Goal: Information Seeking & Learning: Learn about a topic

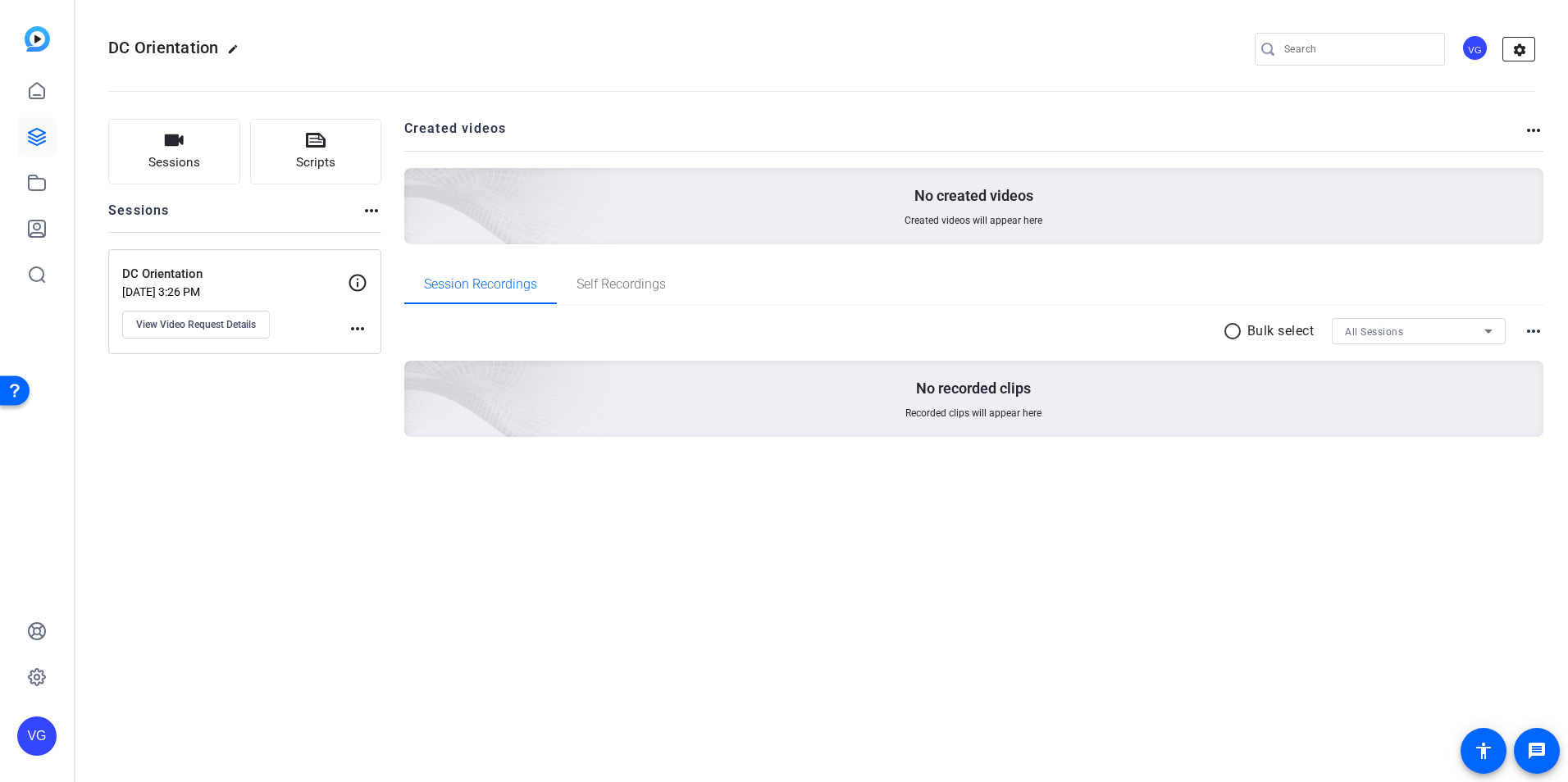
click at [1523, 56] on mat-icon "settings" at bounding box center [1520, 50] width 33 height 25
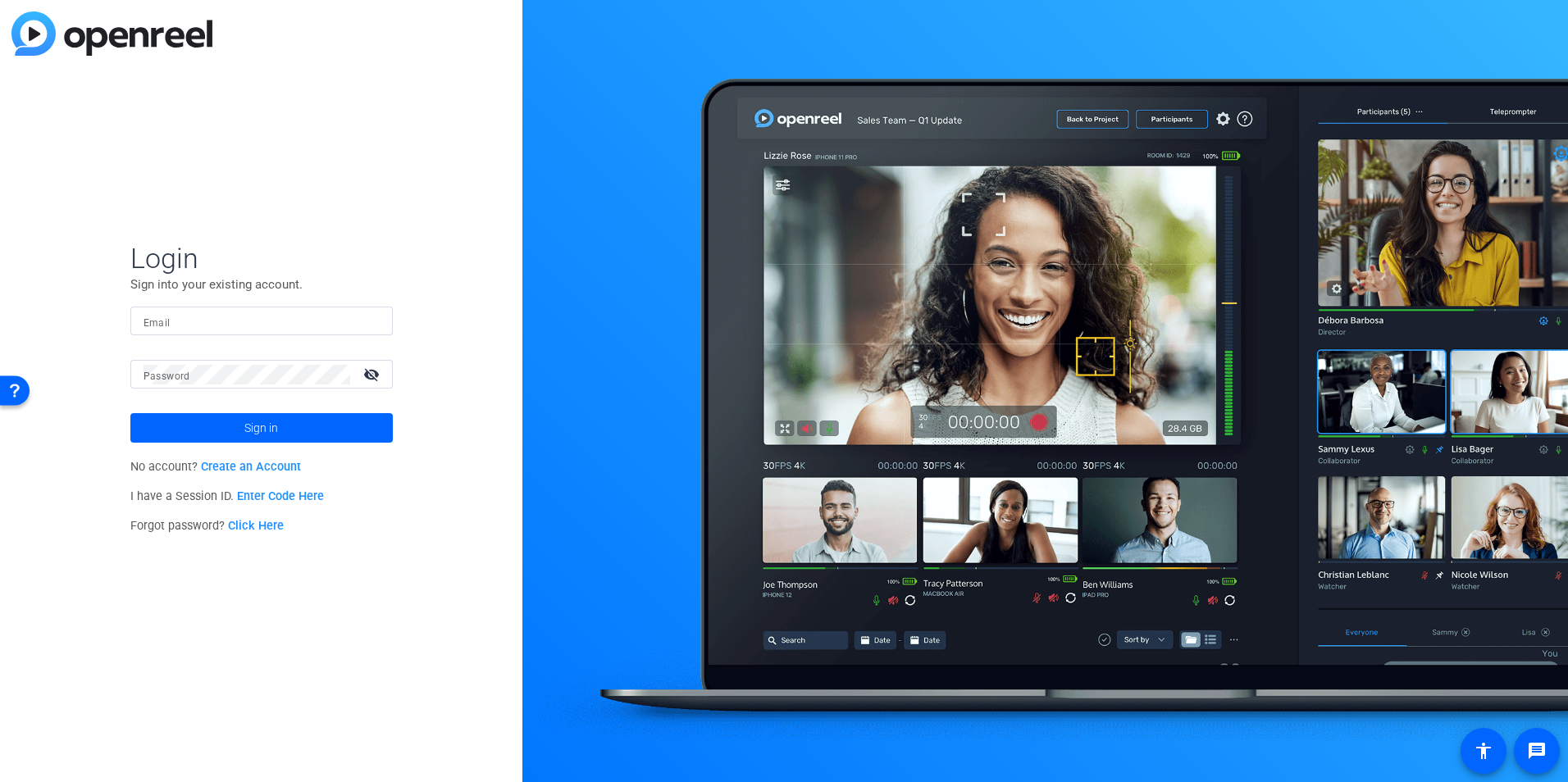
click at [215, 323] on input "Email" at bounding box center [262, 321] width 236 height 20
click at [79, 369] on div "Login Sign into your existing account. Email Password visibility_off Sign in No…" at bounding box center [261, 391] width 522 height 782
click at [209, 317] on input "Email" at bounding box center [262, 321] width 236 height 20
click at [101, 257] on div "Login Sign into your existing account. Email Password visibility_off Sign in No…" at bounding box center [261, 391] width 522 height 782
click at [208, 314] on input "Email" at bounding box center [262, 321] width 236 height 20
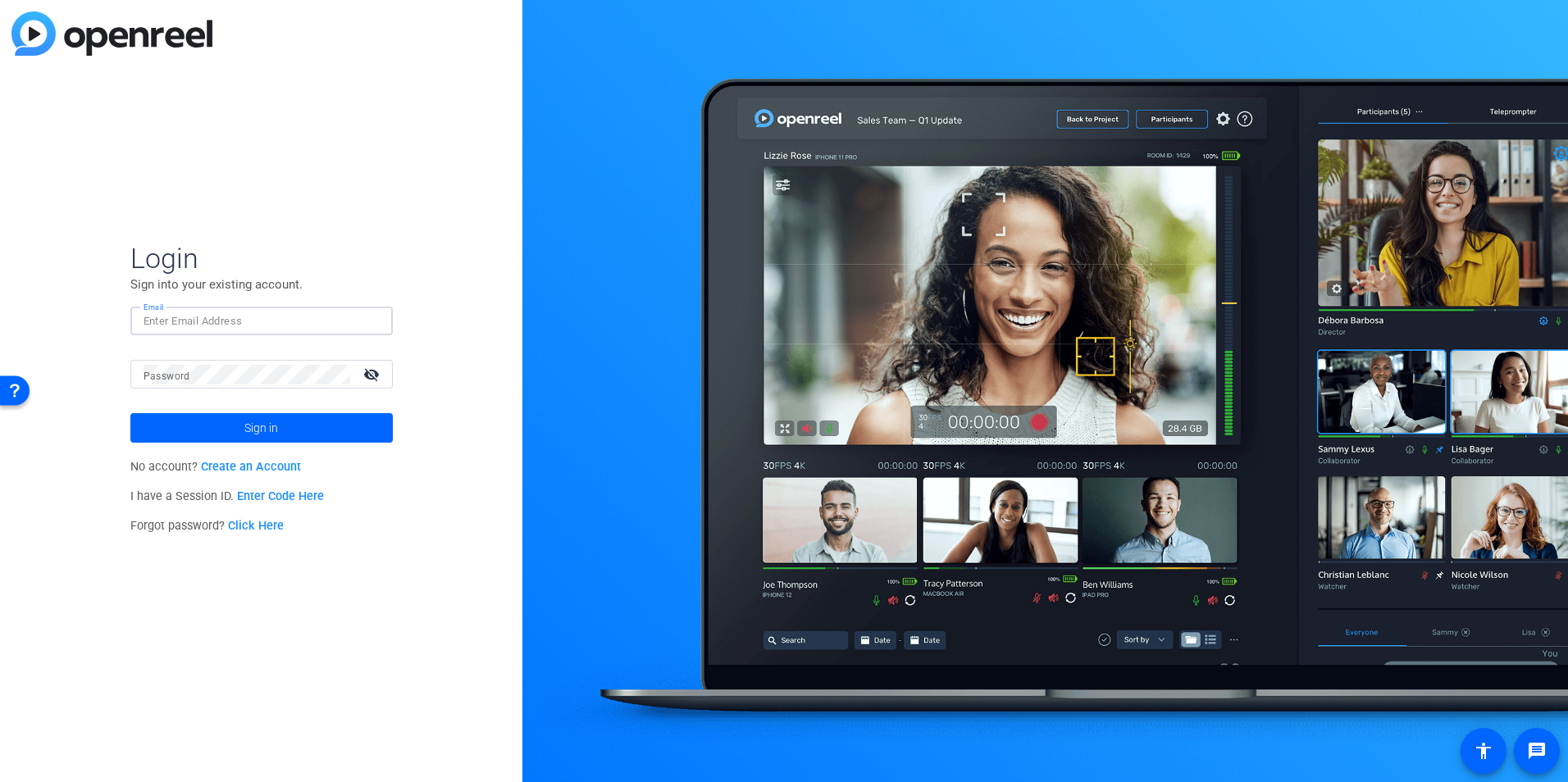
type input "vanessa.gonzalez@fmr.com"
click at [130, 413] on button "Sign in" at bounding box center [261, 428] width 263 height 29
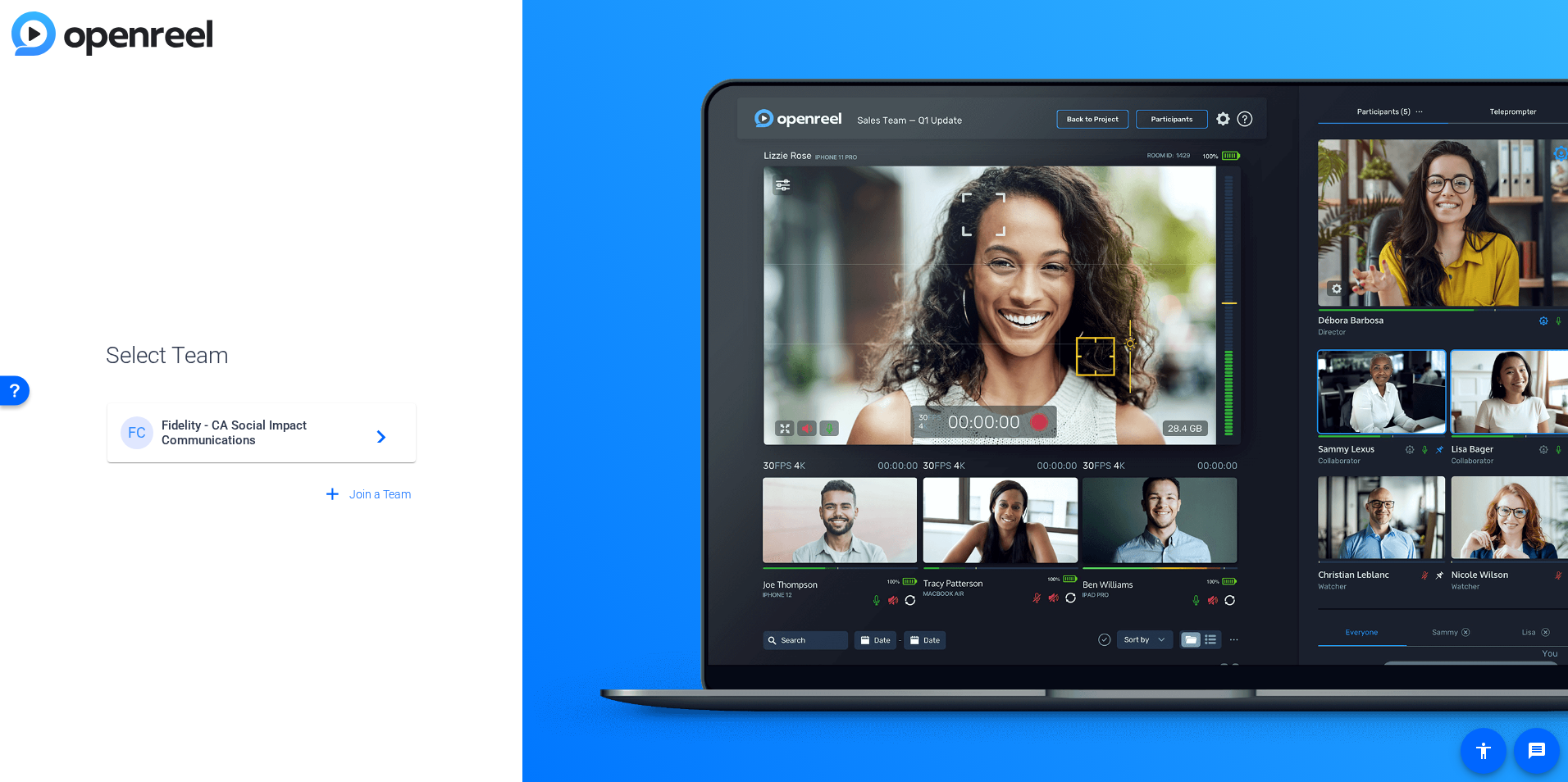
click at [247, 431] on span "Fidelity - CA Social Impact Communications" at bounding box center [264, 432] width 205 height 29
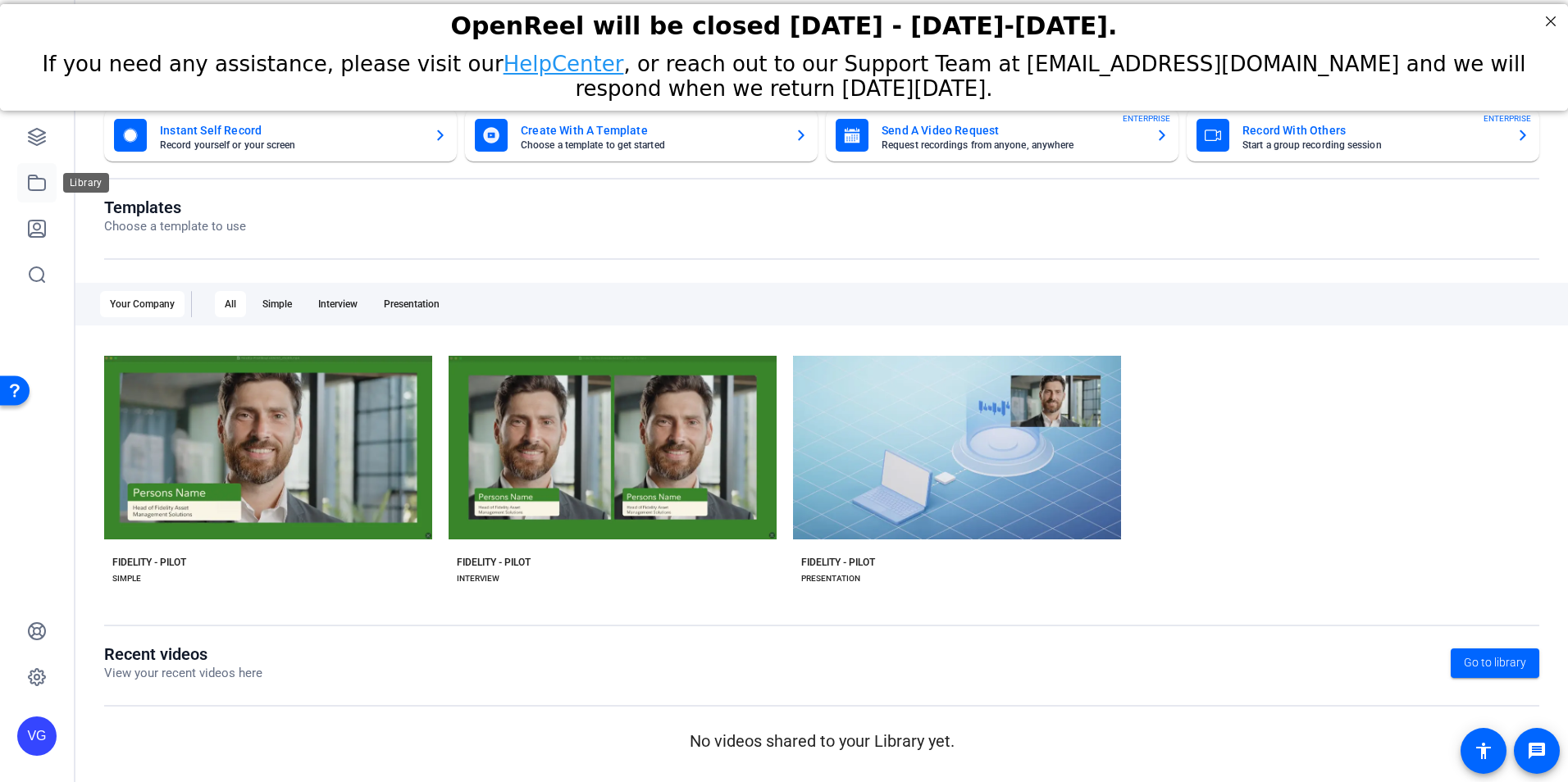
click at [46, 189] on icon at bounding box center [36, 183] width 20 height 20
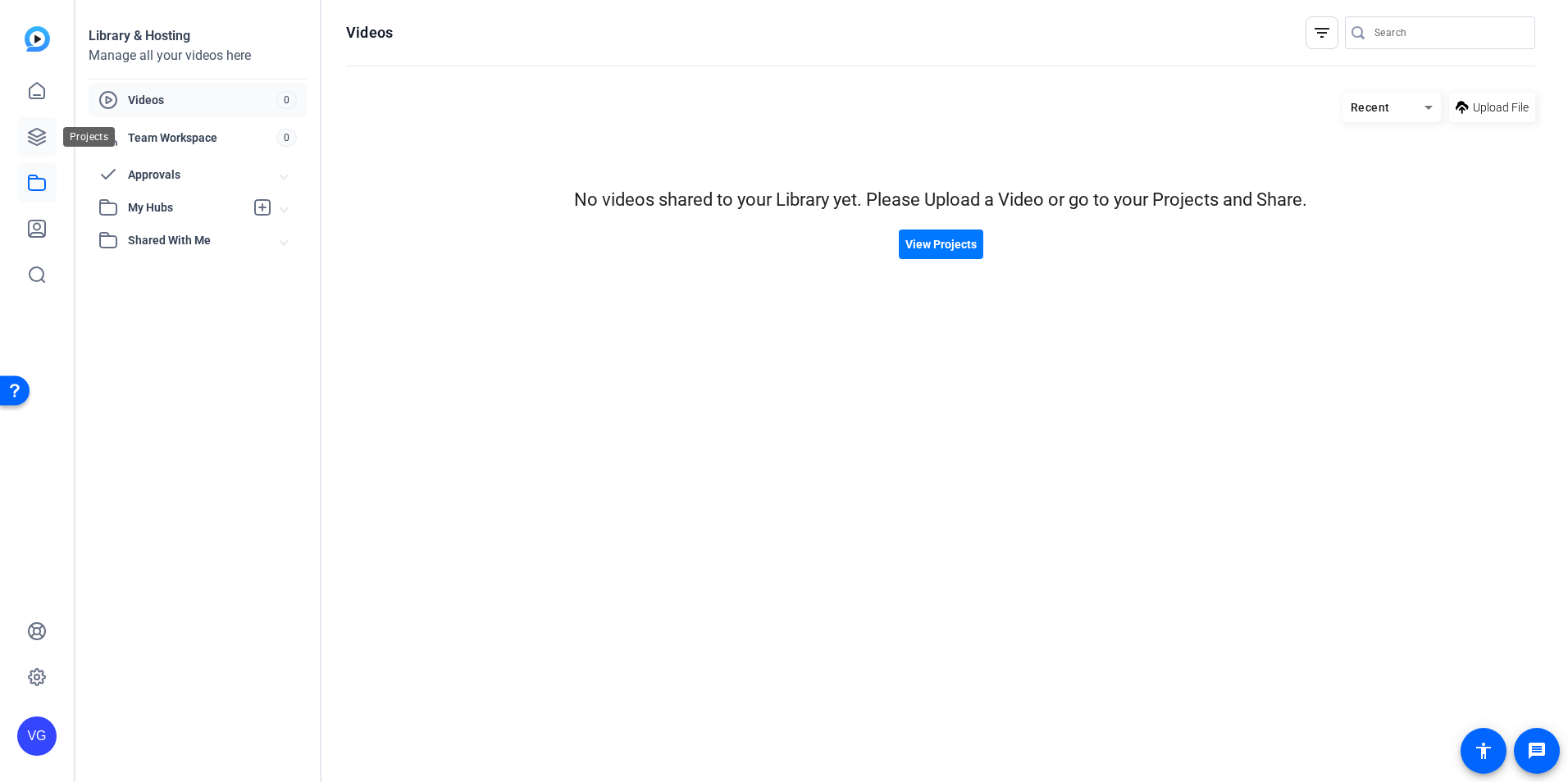
click at [43, 130] on icon at bounding box center [36, 137] width 20 height 20
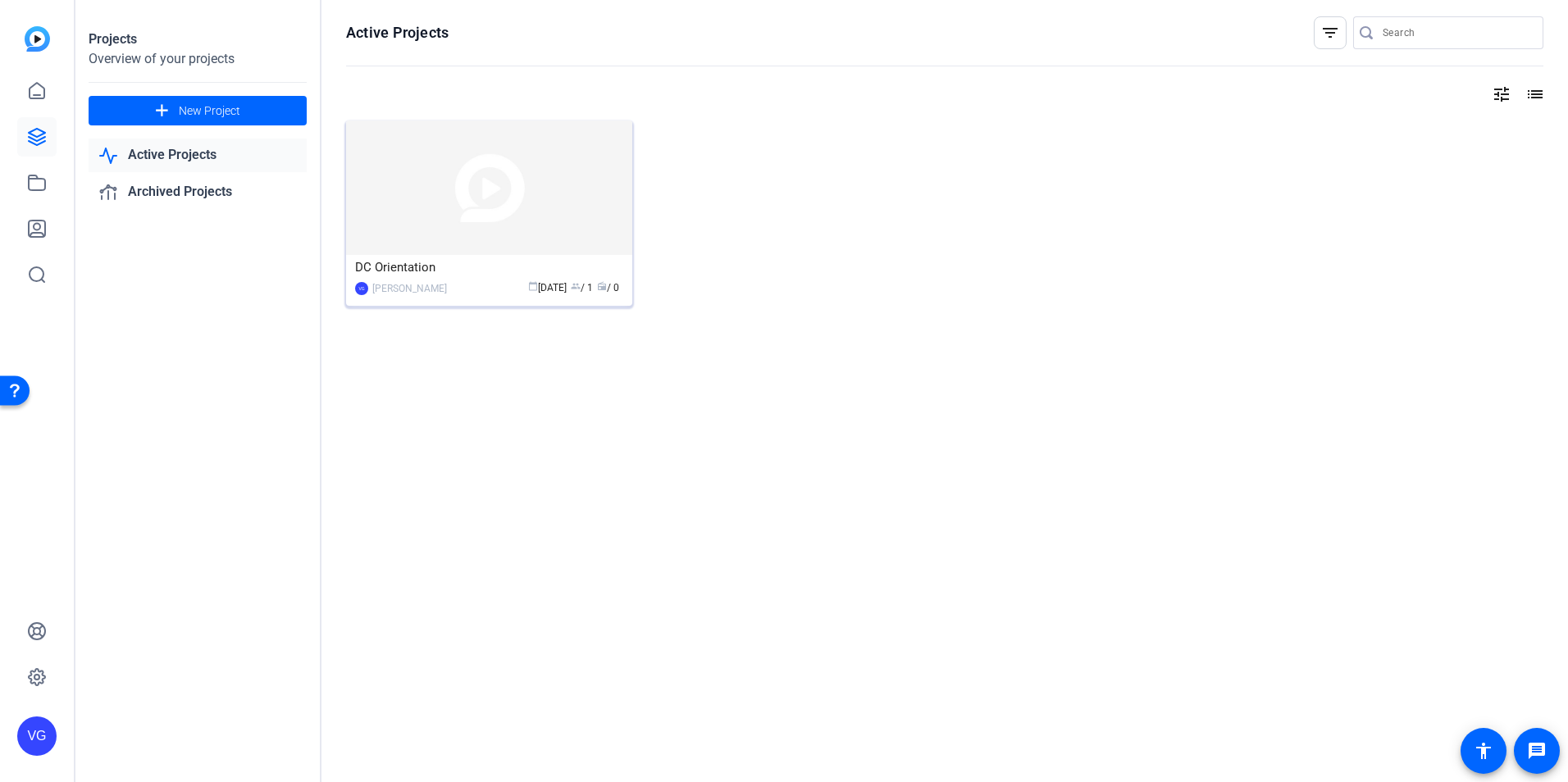
click at [417, 189] on img at bounding box center [489, 188] width 286 height 134
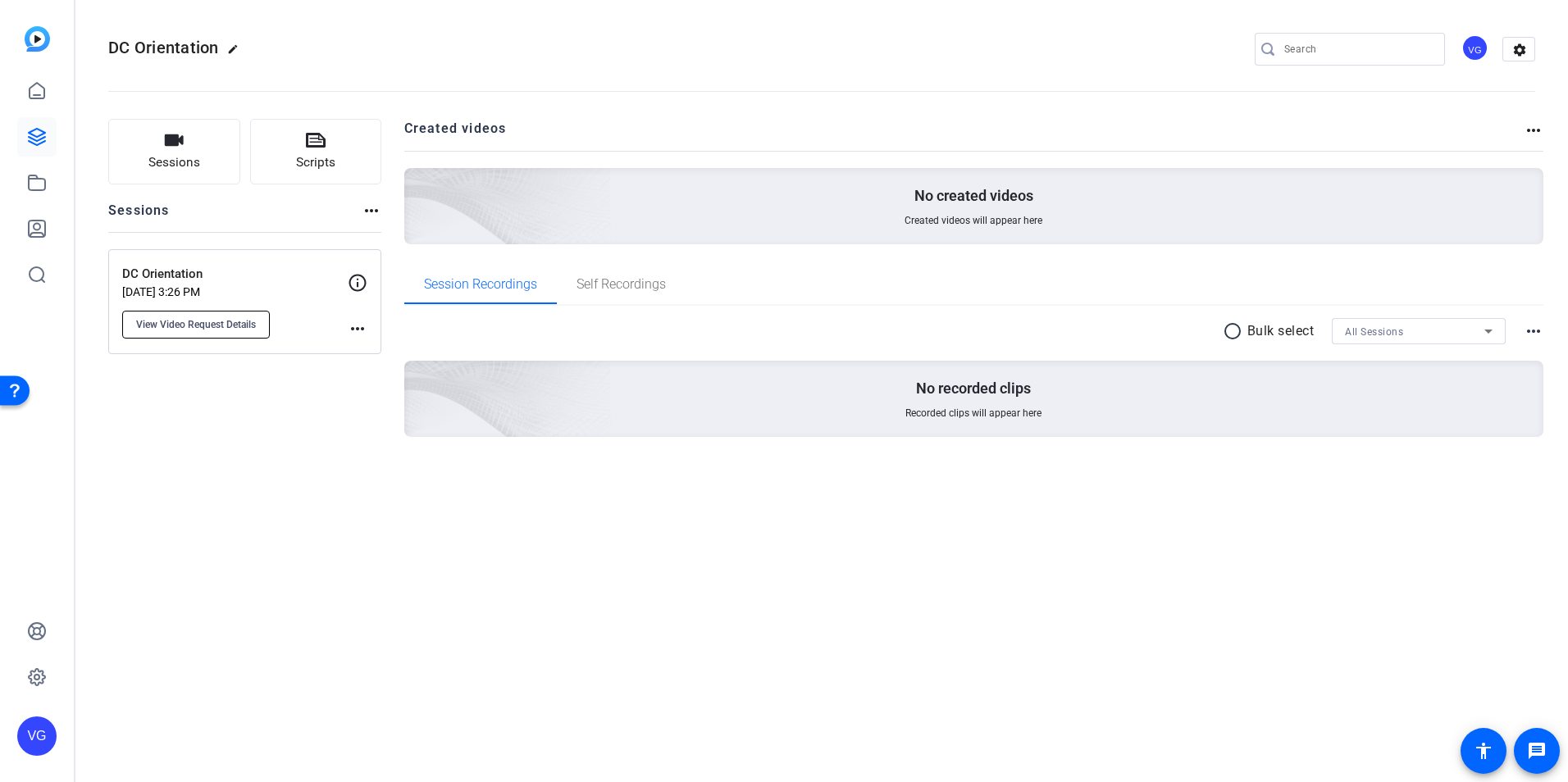
click at [247, 331] on span "View Video Request Details" at bounding box center [196, 324] width 120 height 13
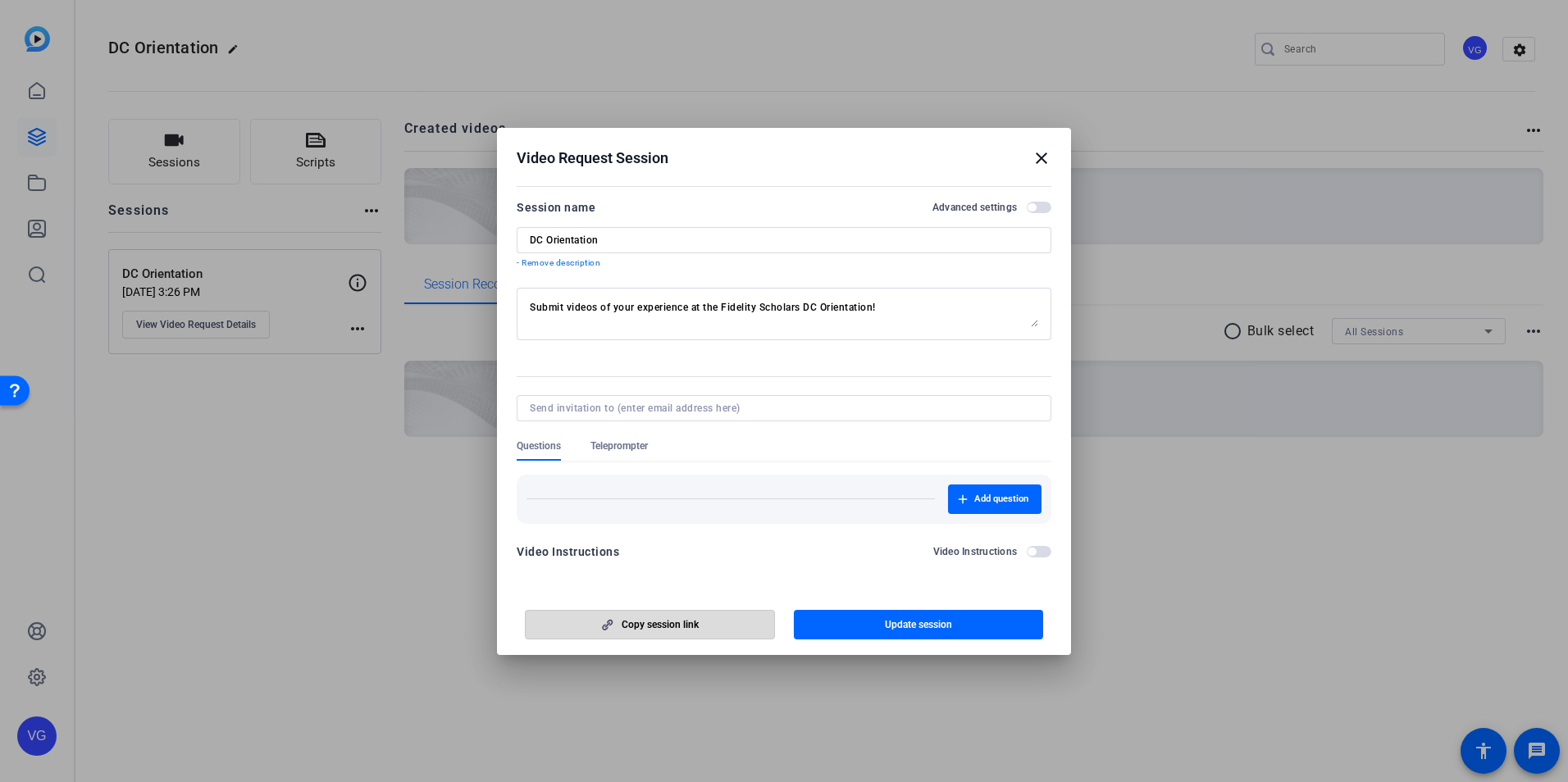
click at [725, 617] on span "button" at bounding box center [650, 624] width 248 height 40
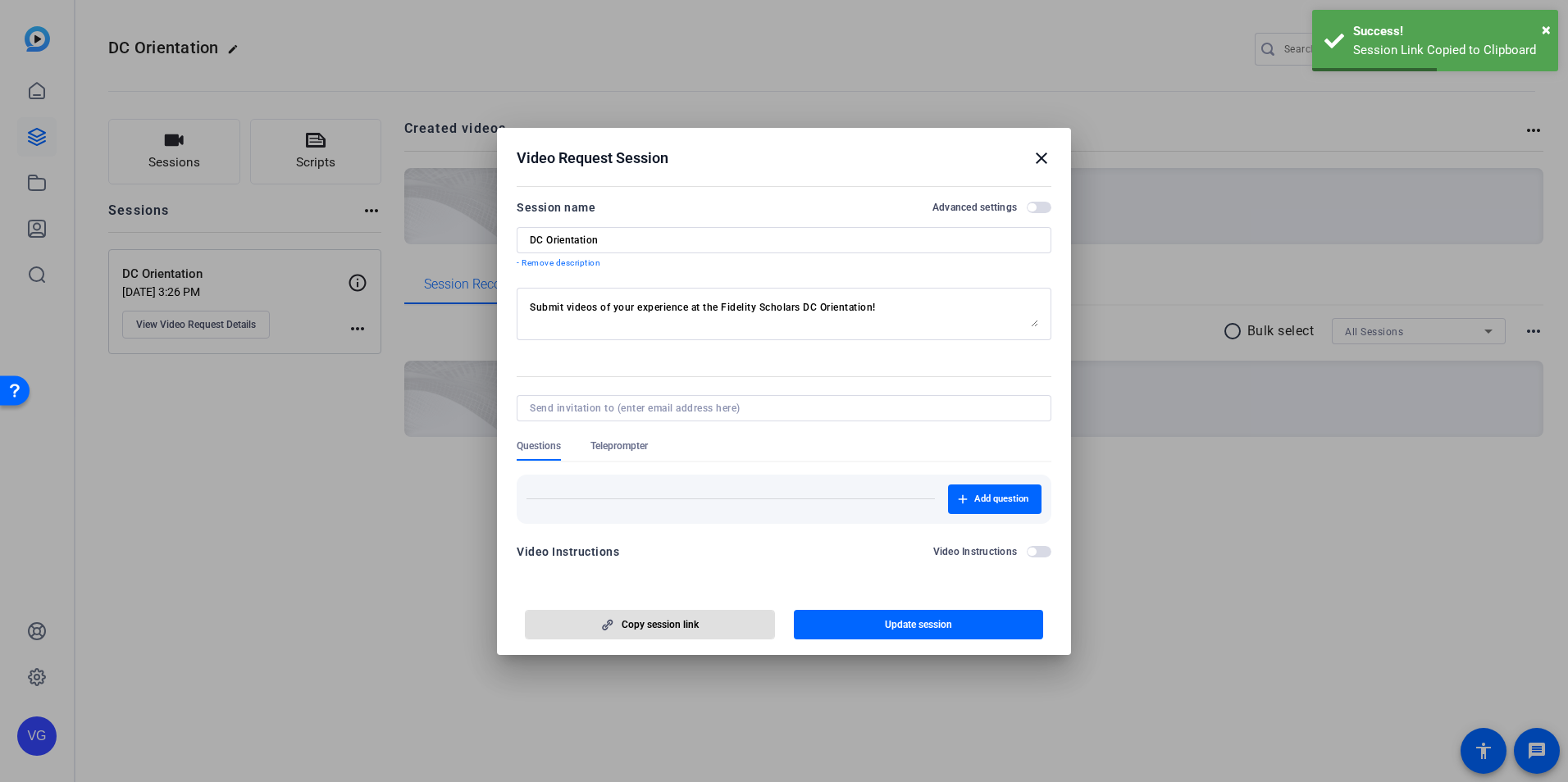
click at [1038, 155] on mat-icon "close" at bounding box center [1041, 158] width 20 height 20
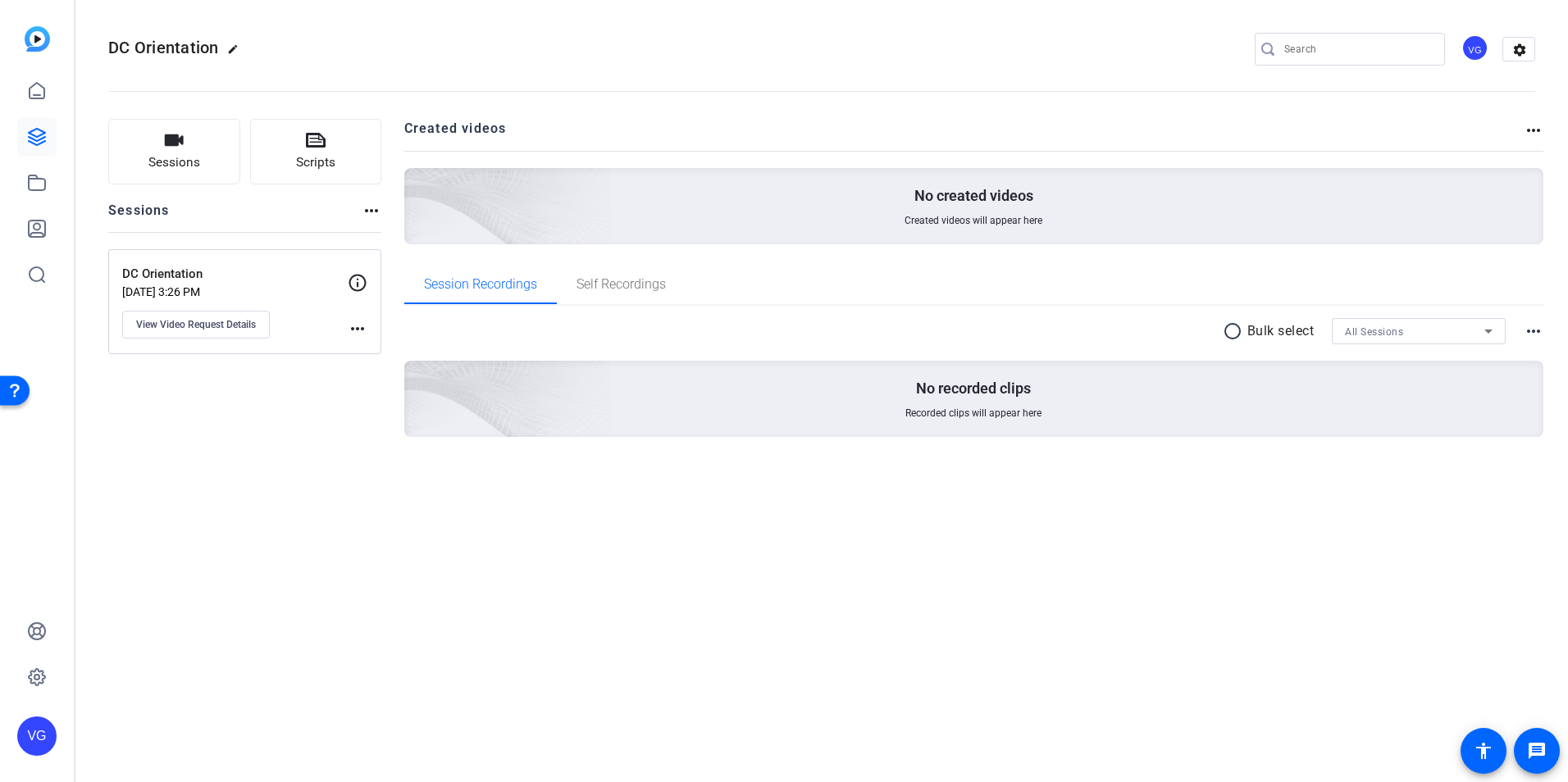
click at [229, 281] on p "DC Orientation" at bounding box center [235, 274] width 226 height 19
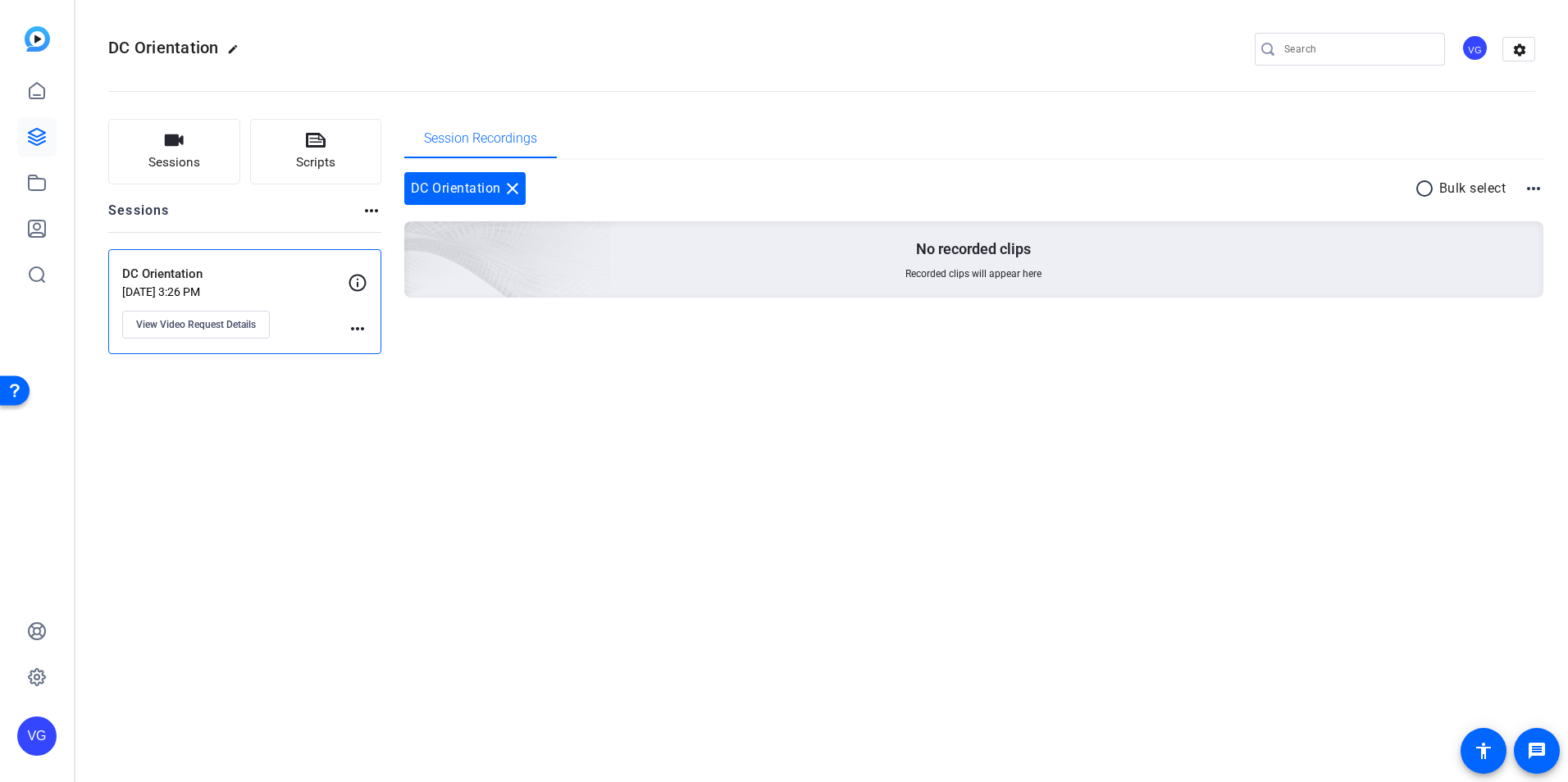
click at [354, 323] on mat-icon "more_horiz" at bounding box center [358, 328] width 20 height 20
click at [229, 326] on div at bounding box center [784, 391] width 1568 height 782
click at [222, 334] on button "View Video Request Details" at bounding box center [196, 325] width 147 height 28
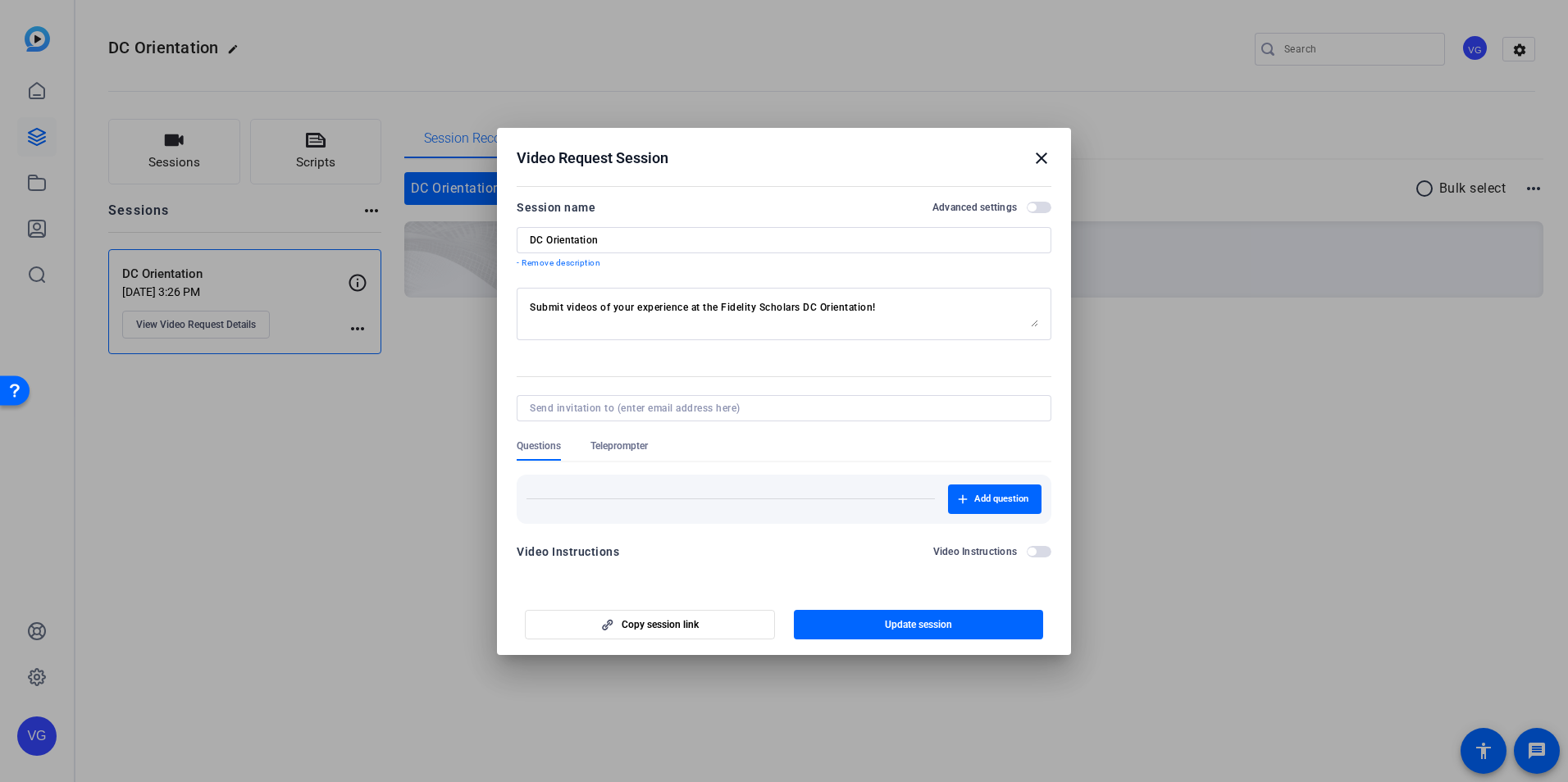
click at [1036, 206] on span "button" at bounding box center [1039, 207] width 25 height 11
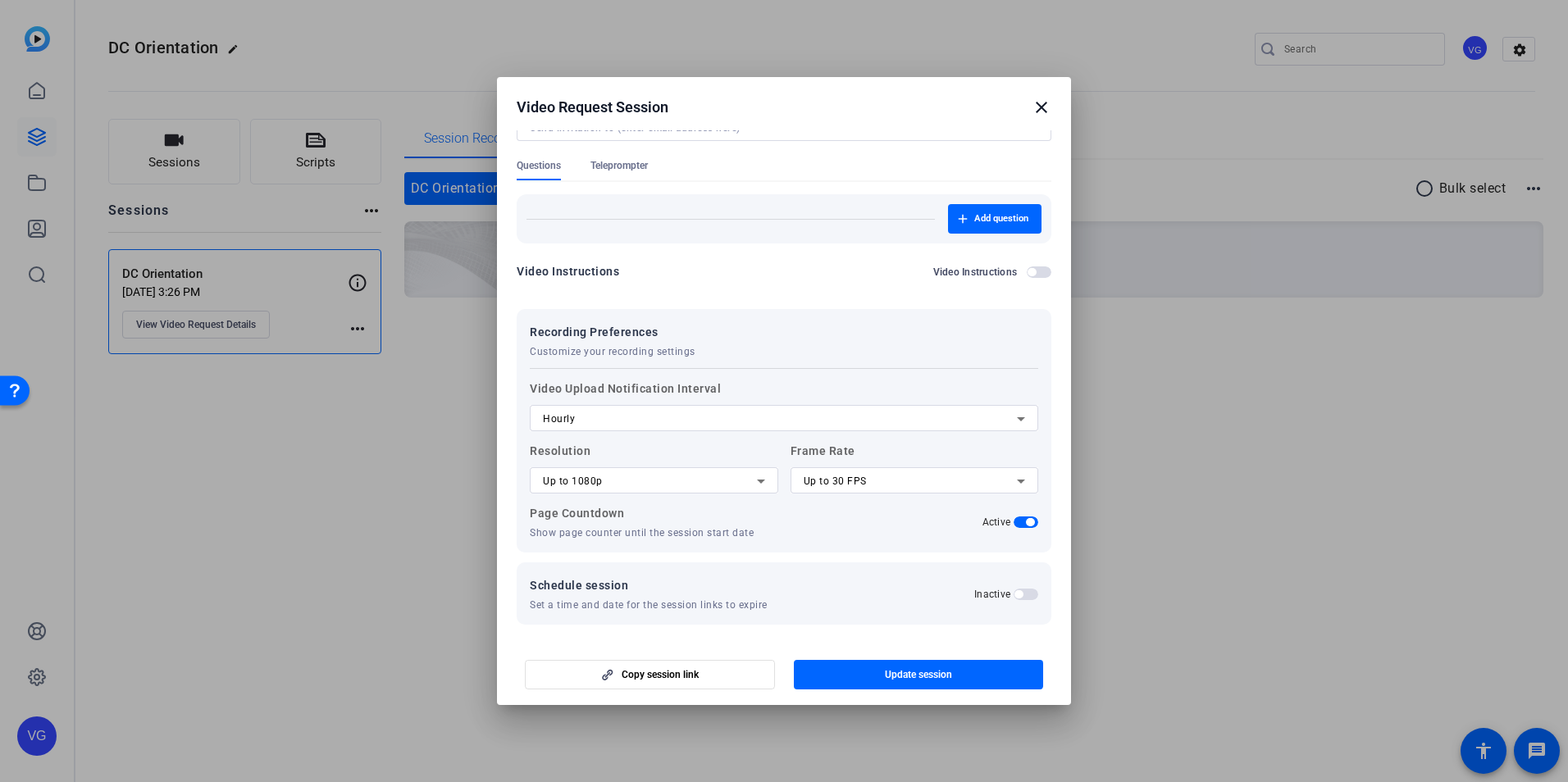
scroll to position [233, 0]
click at [1044, 106] on mat-icon "close" at bounding box center [1041, 107] width 20 height 20
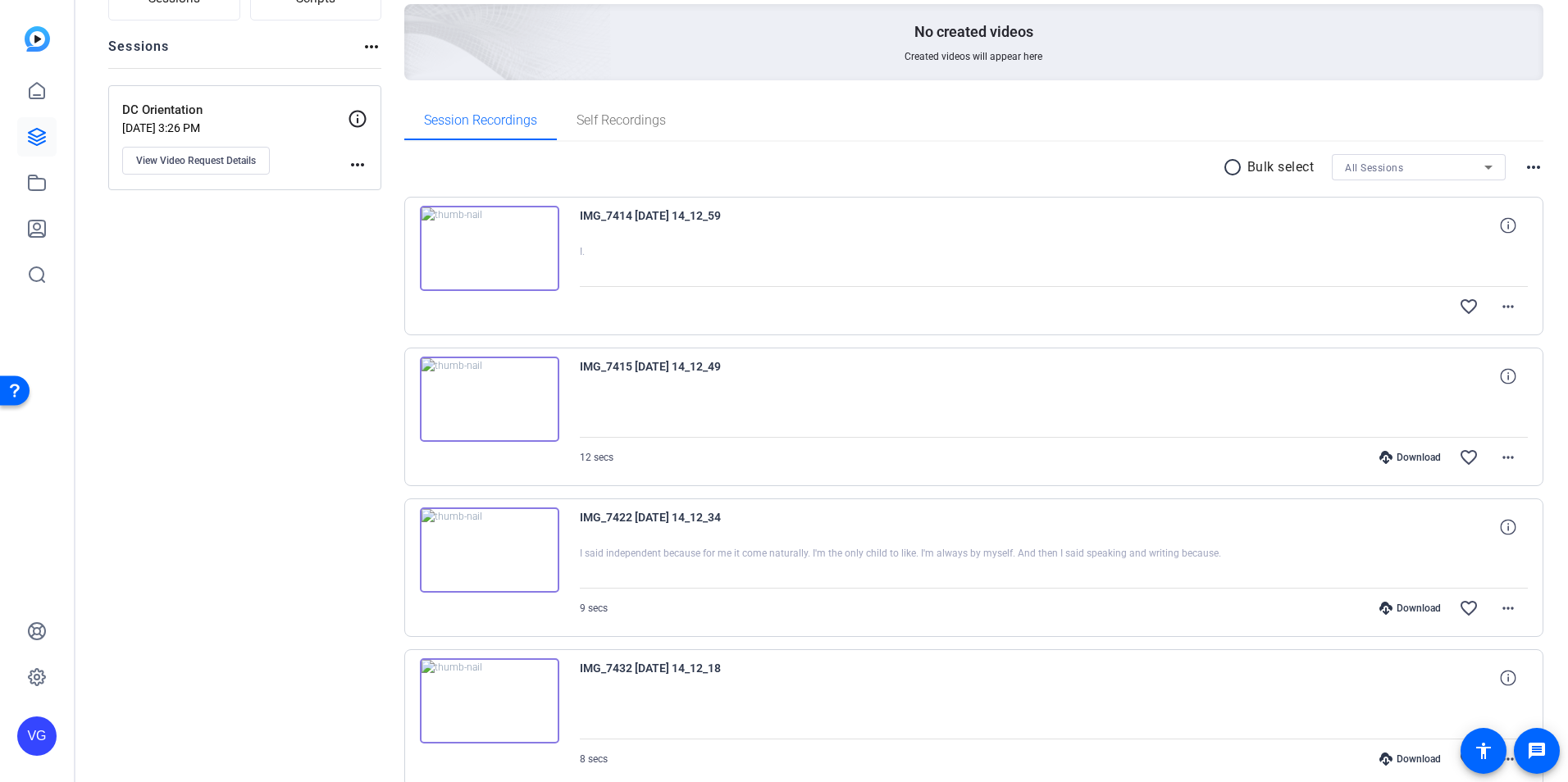
scroll to position [243, 0]
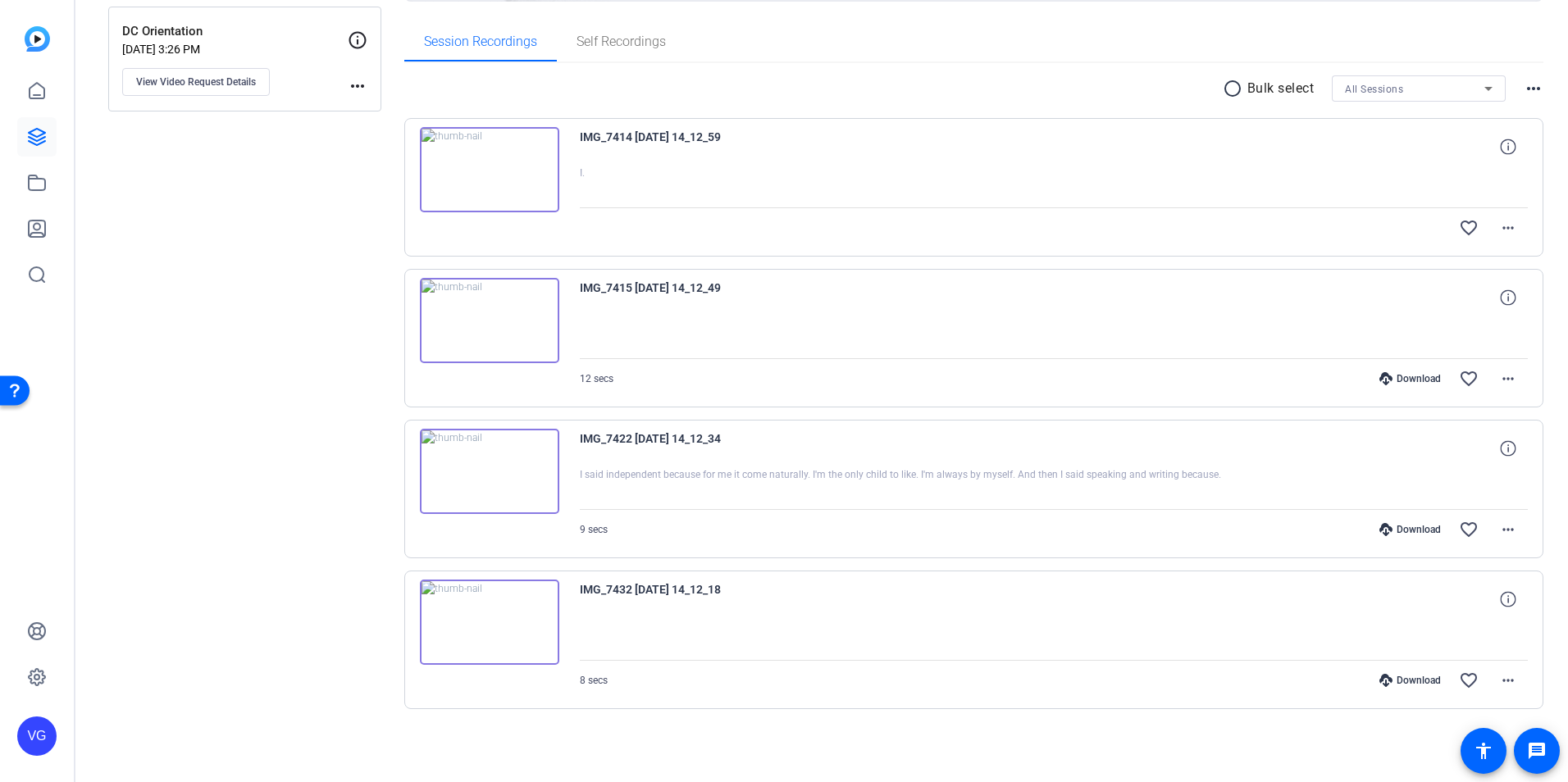
click at [480, 164] on img at bounding box center [489, 170] width 140 height 85
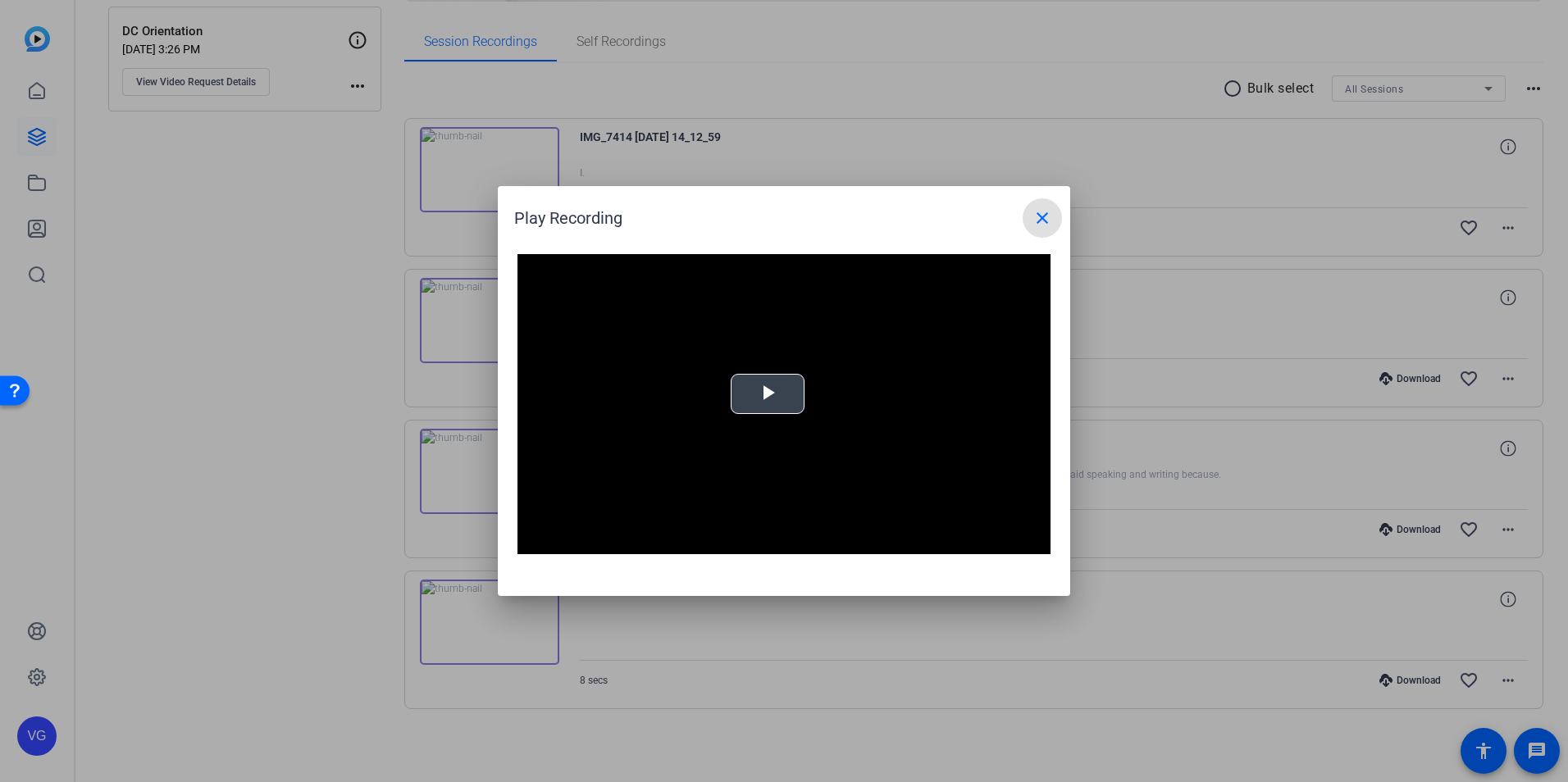
click at [791, 384] on video "Video Player" at bounding box center [784, 404] width 533 height 300
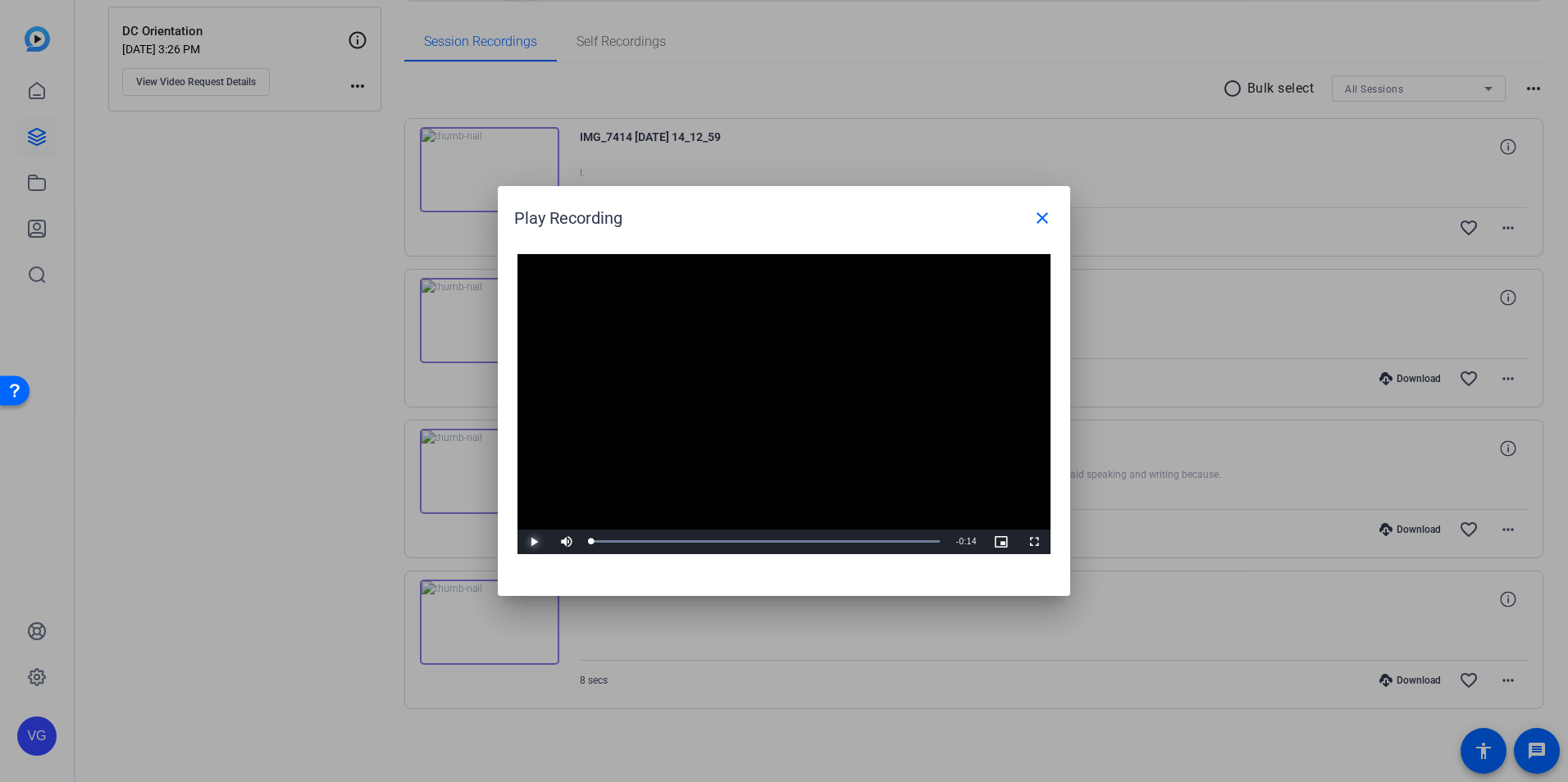
click at [538, 542] on span "Video Player" at bounding box center [534, 542] width 33 height 0
click at [1044, 213] on mat-icon "close" at bounding box center [1042, 218] width 20 height 20
